Goal: Information Seeking & Learning: Learn about a topic

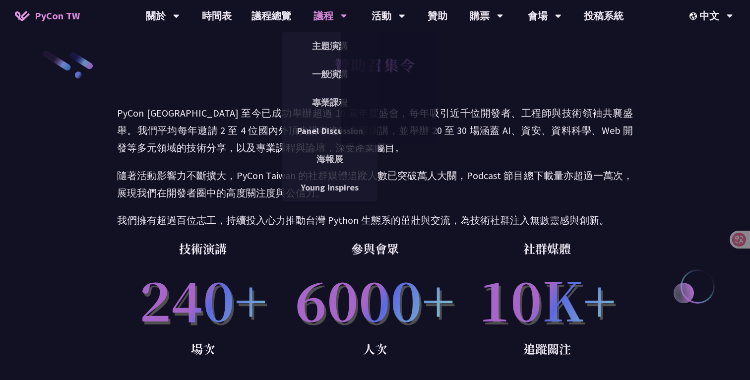
click at [338, 15] on div "議程" at bounding box center [330, 16] width 34 height 32
click at [334, 46] on link "主題演講" at bounding box center [329, 45] width 95 height 23
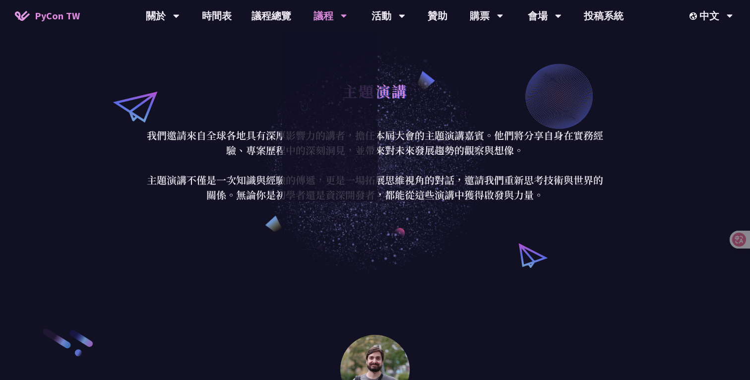
click at [328, 74] on div "主題演講 一般演講 專業課程 Panel Discussion 海報展 Young Inspires" at bounding box center [329, 117] width 95 height 170
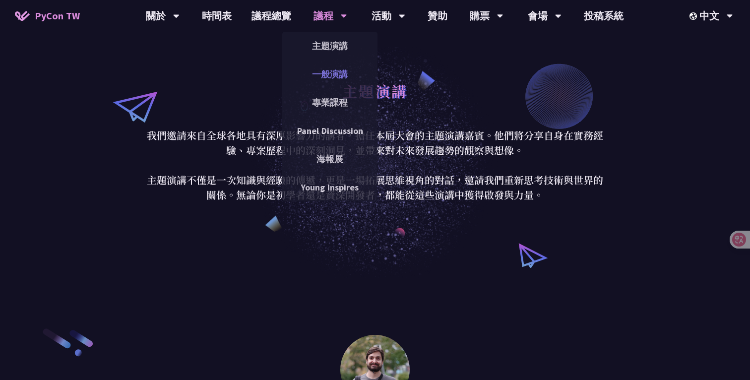
click at [328, 80] on link "一般演講" at bounding box center [329, 73] width 95 height 23
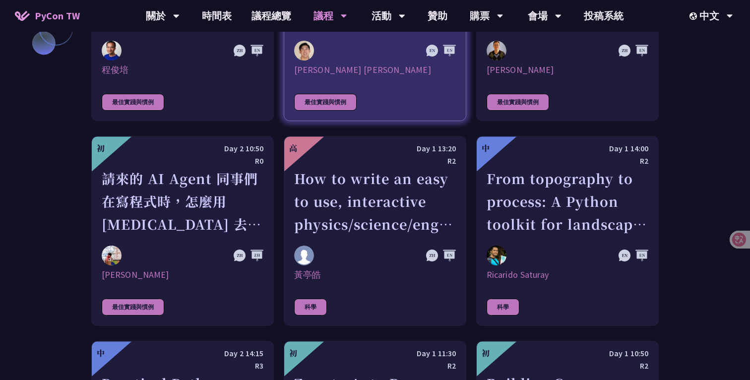
scroll to position [2559, 0]
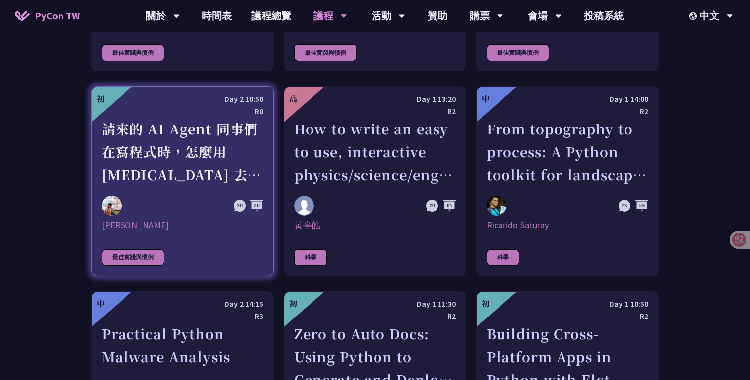
click at [233, 166] on div "請來的 AI Agent 同事們在寫程式時，怎麼用 [MEDICAL_DATA] 去除各種幻想與盲點" at bounding box center [183, 152] width 162 height 68
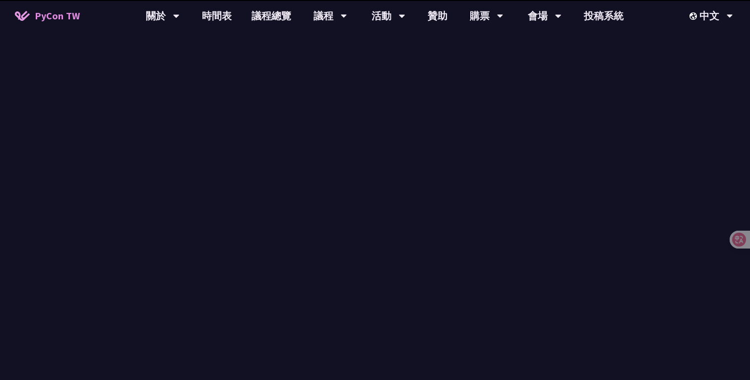
click at [142, 242] on div "一般演講 一般議程是大會中最主要的活動形式，來自台灣及世界各地的講者將分享他們在 Python 相關領域的經驗與洞見。每場演講會根據主題的深度與類型，安排不同…" at bounding box center [375, 199] width 750 height 278
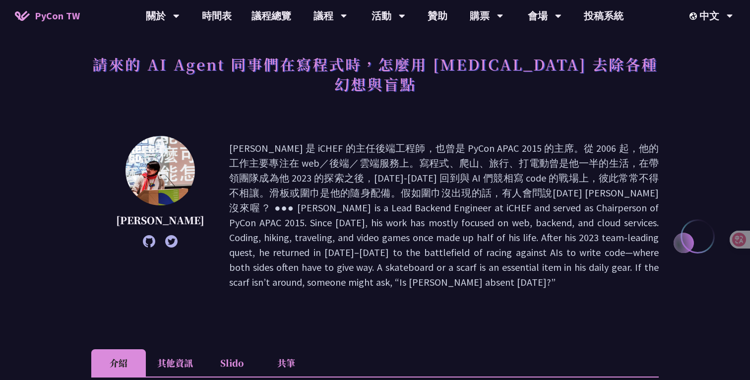
scroll to position [53, 0]
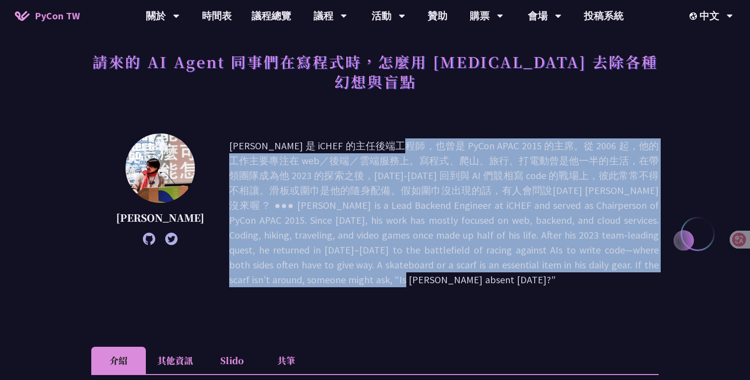
drag, startPoint x: 261, startPoint y: 120, endPoint x: 357, endPoint y: 272, distance: 179.5
click at [357, 272] on div "[PERSON_NAME]" at bounding box center [374, 227] width 567 height 188
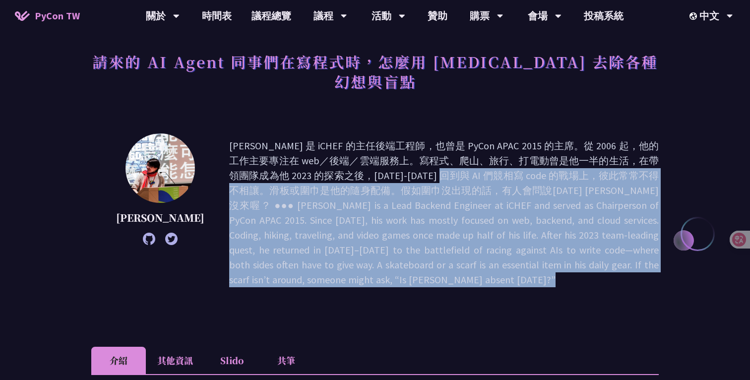
drag, startPoint x: 357, startPoint y: 272, endPoint x: 305, endPoint y: 152, distance: 131.1
click at [305, 152] on div "[PERSON_NAME]" at bounding box center [374, 227] width 567 height 188
click at [305, 152] on p at bounding box center [443, 212] width 429 height 149
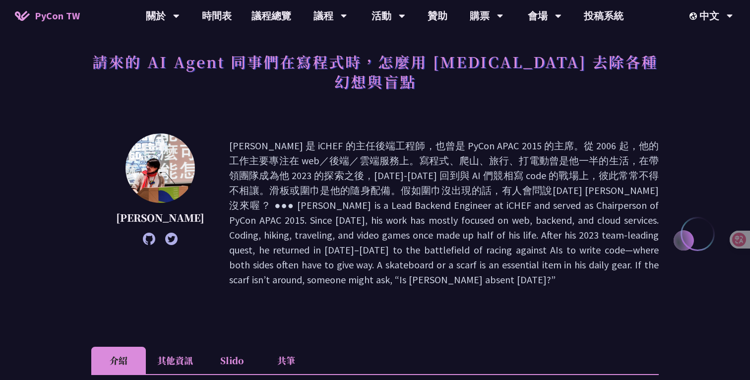
click at [305, 152] on p at bounding box center [443, 212] width 429 height 149
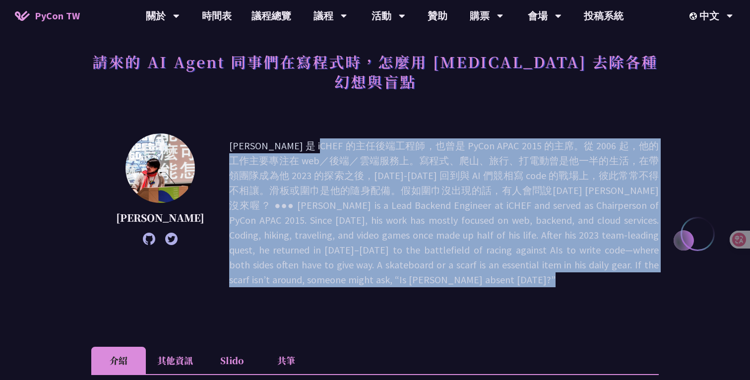
click at [305, 152] on p at bounding box center [443, 212] width 429 height 149
click at [275, 205] on p at bounding box center [443, 212] width 429 height 149
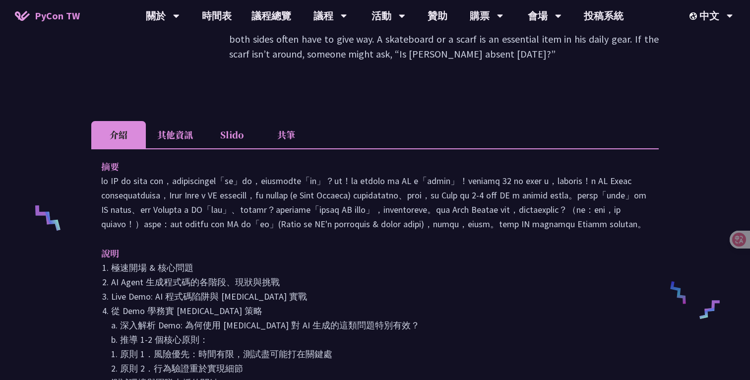
scroll to position [292, 0]
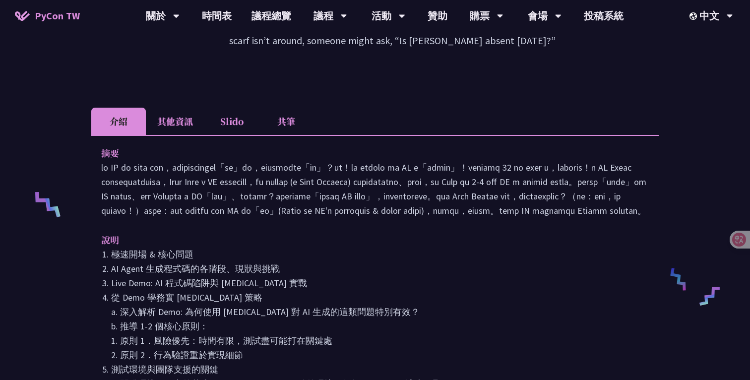
drag, startPoint x: 210, startPoint y: 118, endPoint x: 268, endPoint y: 249, distance: 143.4
click at [268, 249] on div "摘要 說明 極速開場 & 核心問題 AI Agent 生成程式碼的各階段、現狀與挑戰 Live Demo: AI 程式碼陷阱與 [MEDICAL_DATA] …" at bounding box center [374, 289] width 567 height 309
click at [268, 247] on p "說明" at bounding box center [365, 240] width 528 height 14
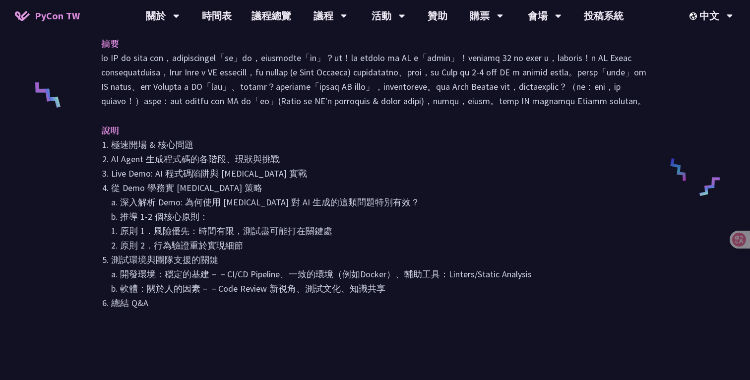
scroll to position [433, 0]
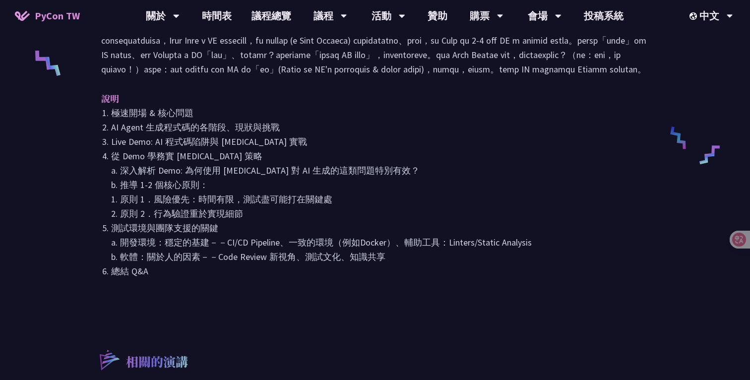
drag, startPoint x: 242, startPoint y: 300, endPoint x: 181, endPoint y: 99, distance: 209.7
click at [181, 99] on div "摘要 說明 極速開場 & 核心問題 AI Agent 生成程式碼的各階段、現狀與挑戰 Live Demo: AI 程式碼陷阱與 [MEDICAL_DATA] …" at bounding box center [374, 148] width 567 height 309
drag, startPoint x: 181, startPoint y: 99, endPoint x: 253, endPoint y: 267, distance: 182.2
click at [253, 267] on div "摘要 說明 極速開場 & 核心問題 AI Agent 生成程式碼的各階段、現狀與挑戰 Live Demo: AI 程式碼陷阱與 [MEDICAL_DATA] …" at bounding box center [374, 148] width 567 height 309
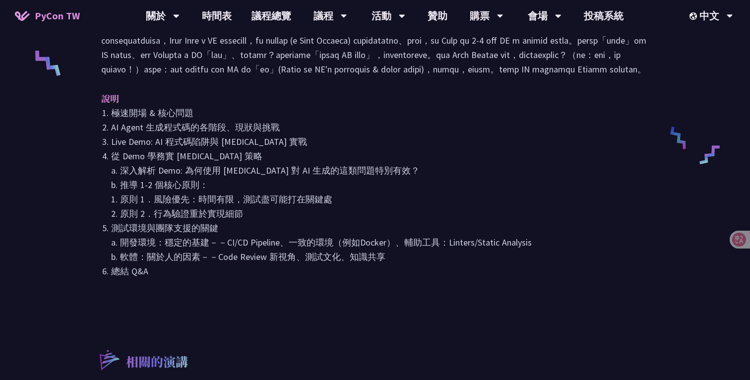
click at [253, 264] on li "測試環境與團隊支援的關鍵 a. 開發環境：穩定的基建－－CI/CD Pipeline、一致的環境（例如Docker）、輔助工具：Linters/Static …" at bounding box center [379, 242] width 537 height 43
drag, startPoint x: 253, startPoint y: 279, endPoint x: 154, endPoint y: 99, distance: 205.5
click at [154, 99] on div "摘要 說明 極速開場 & 核心問題 AI Agent 生成程式碼的各階段、現狀與挑戰 Live Demo: AI 程式碼陷阱與 [MEDICAL_DATA] …" at bounding box center [374, 148] width 567 height 309
drag, startPoint x: 154, startPoint y: 99, endPoint x: 285, endPoint y: 295, distance: 236.3
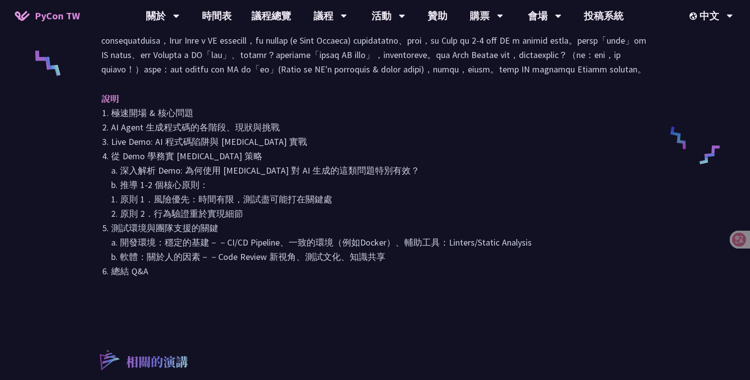
click at [285, 295] on div "摘要 說明 極速開場 & 核心問題 AI Agent 生成程式碼的各階段、現狀與挑戰 Live Demo: AI 程式碼陷阱與 [MEDICAL_DATA] …" at bounding box center [374, 148] width 567 height 309
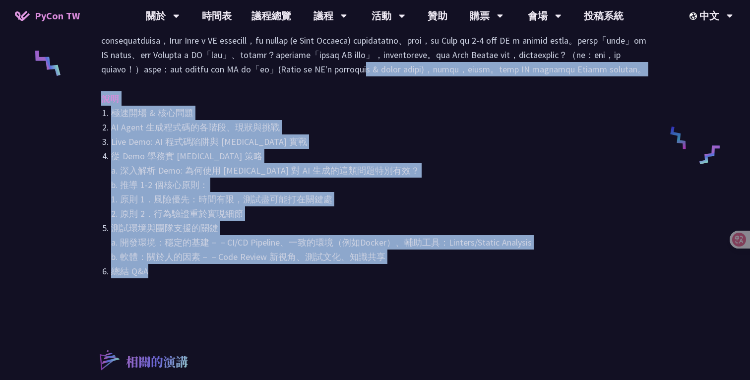
drag, startPoint x: 285, startPoint y: 295, endPoint x: 184, endPoint y: 58, distance: 257.7
click at [184, 58] on div "摘要 說明 極速開場 & 核心問題 AI Agent 生成程式碼的各階段、現狀與挑戰 Live Demo: AI 程式碼陷阱與 [MEDICAL_DATA] …" at bounding box center [374, 148] width 567 height 309
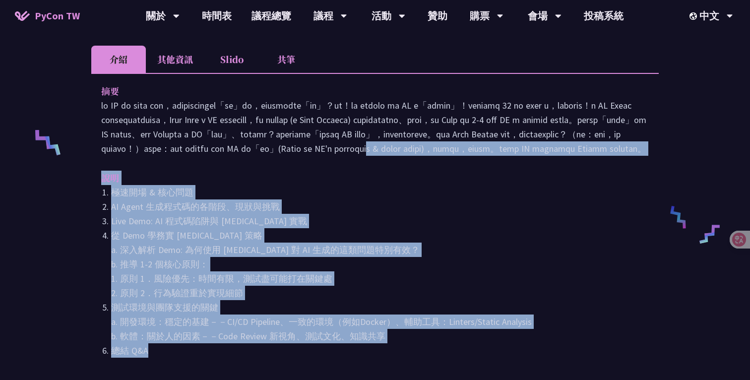
scroll to position [0, 0]
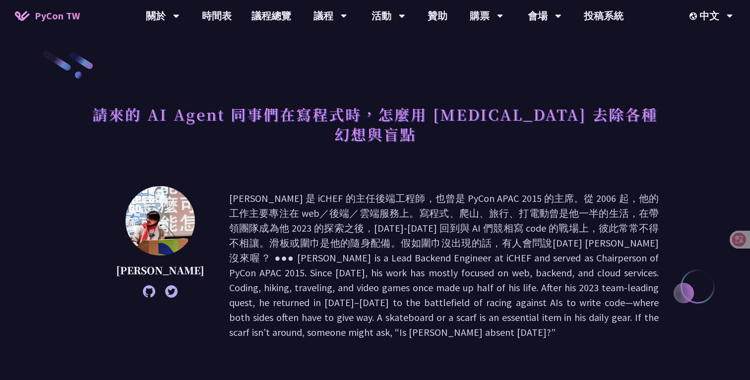
scroll to position [1085, 0]
